Goal: Information Seeking & Learning: Learn about a topic

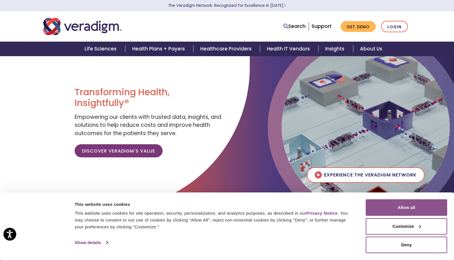
click at [404, 204] on button "Allow all" at bounding box center [405, 207] width 81 height 17
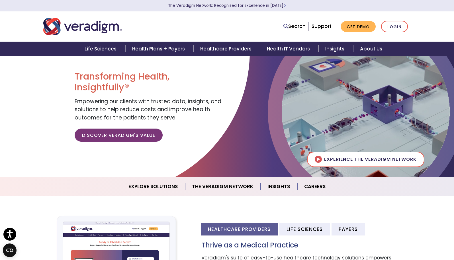
scroll to position [16, 0]
click at [357, 25] on link "Get Demo" at bounding box center [357, 26] width 35 height 11
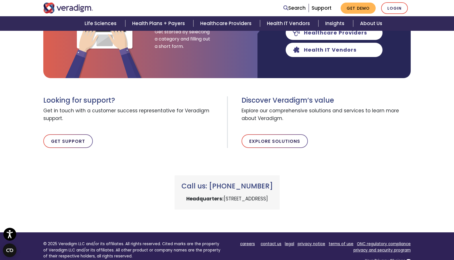
scroll to position [140, 0]
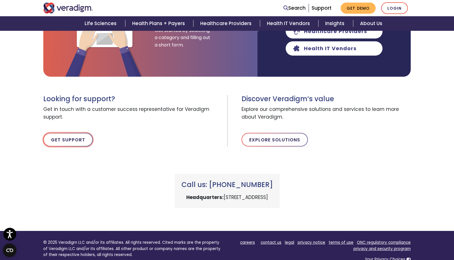
click at [72, 135] on link "Get Support" at bounding box center [68, 140] width 50 height 14
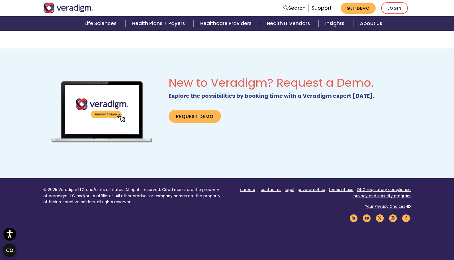
scroll to position [331, 0]
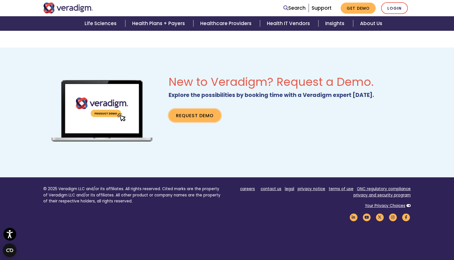
click at [201, 112] on link "Request Demo" at bounding box center [194, 115] width 52 height 13
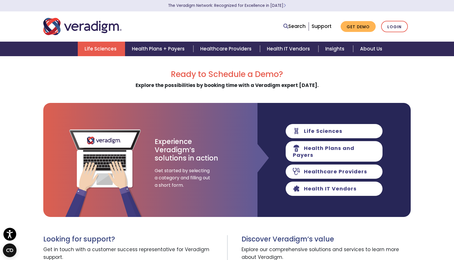
click at [104, 46] on link "Life Sciences" at bounding box center [101, 49] width 47 height 15
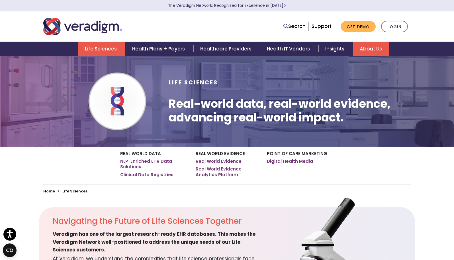
click at [356, 52] on link "About Us" at bounding box center [371, 49] width 36 height 15
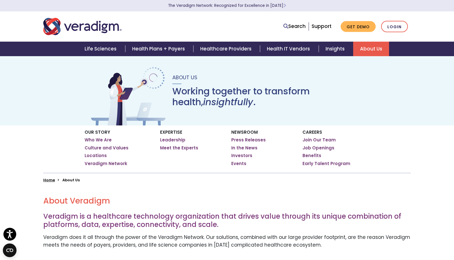
click at [371, 50] on link "About Us" at bounding box center [371, 49] width 36 height 15
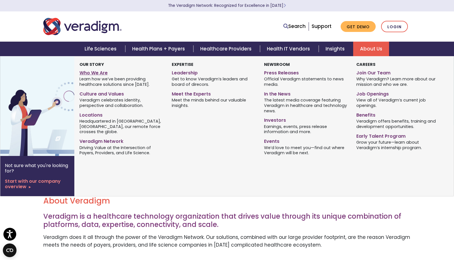
click at [95, 72] on link "Who We Are" at bounding box center [121, 72] width 84 height 8
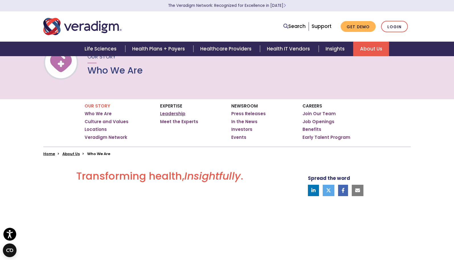
scroll to position [25, 0]
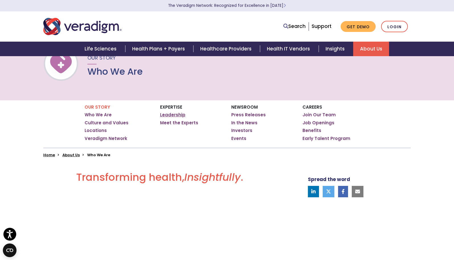
click at [170, 113] on link "Leadership" at bounding box center [172, 115] width 25 height 6
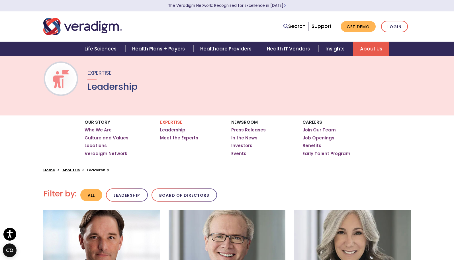
scroll to position [11, 0]
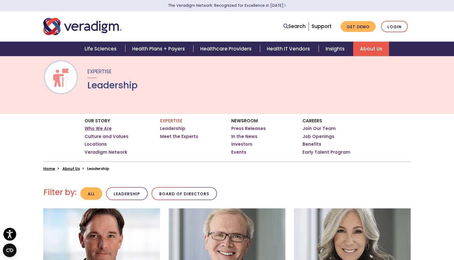
click at [102, 126] on link "Who We Are" at bounding box center [98, 128] width 27 height 6
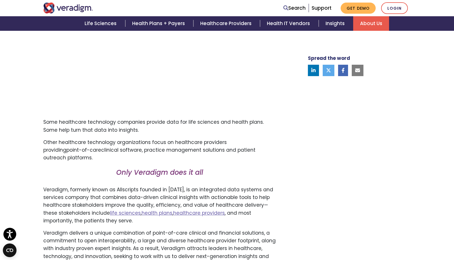
scroll to position [238, 0]
